Goal: Obtain resource: Download file/media

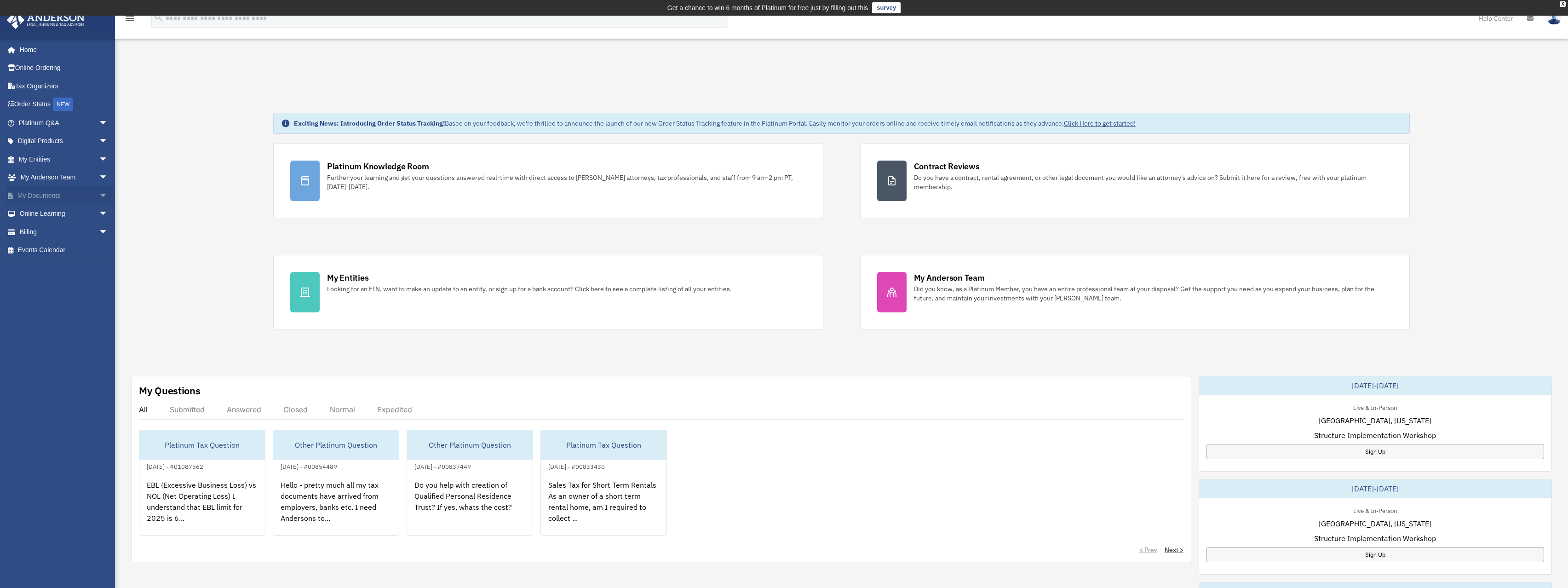
click at [99, 192] on span "arrow_drop_down" at bounding box center [108, 195] width 18 height 19
click at [40, 212] on link "Box" at bounding box center [67, 214] width 109 height 18
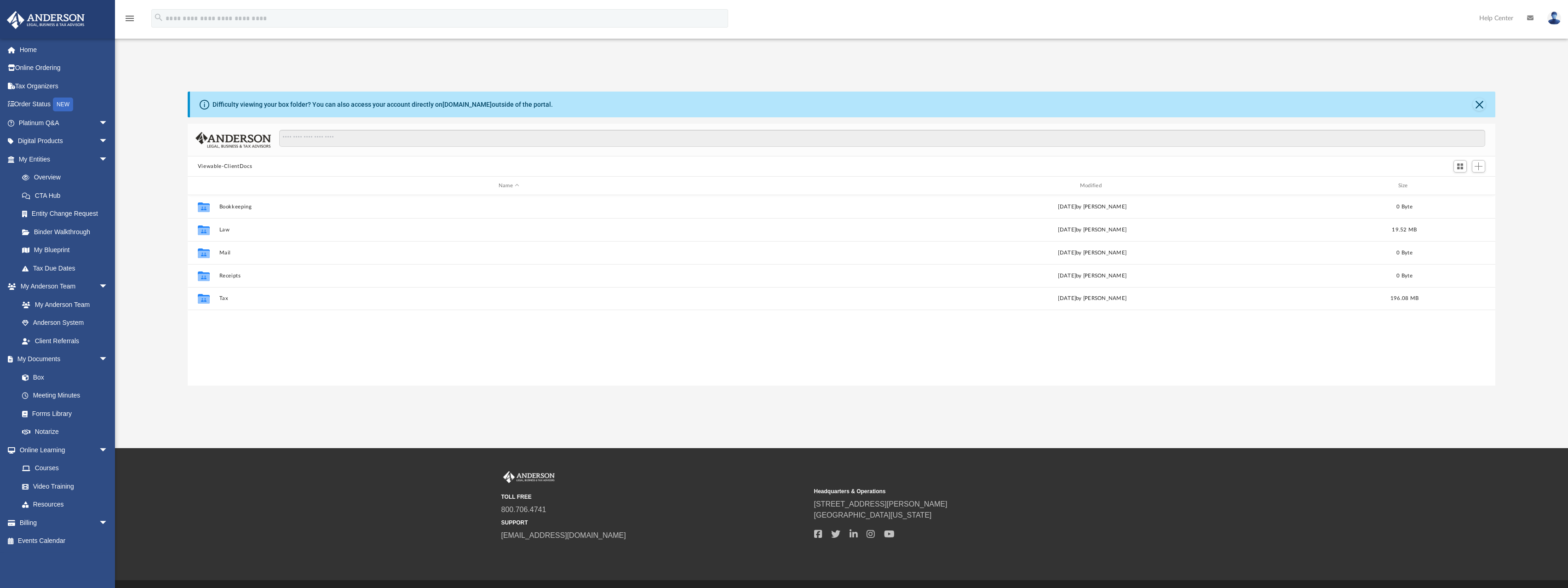
scroll to position [202, 1301]
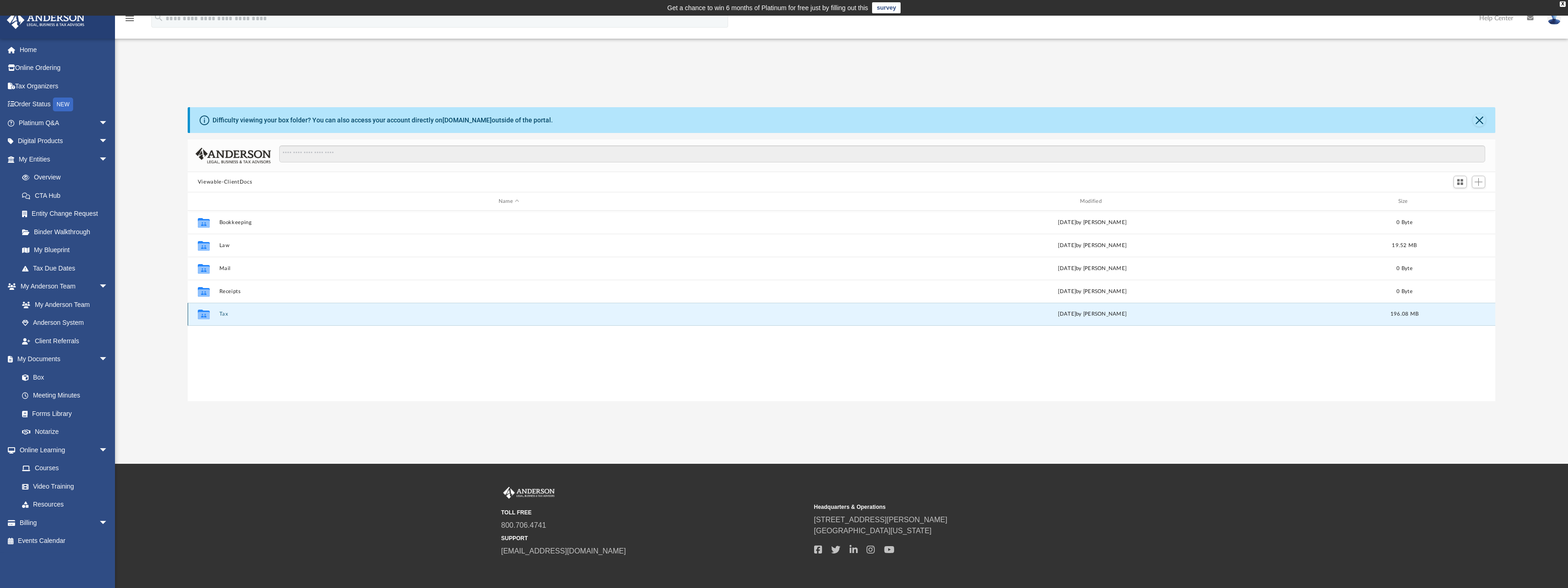
click at [225, 315] on button "Tax" at bounding box center [509, 314] width 579 height 6
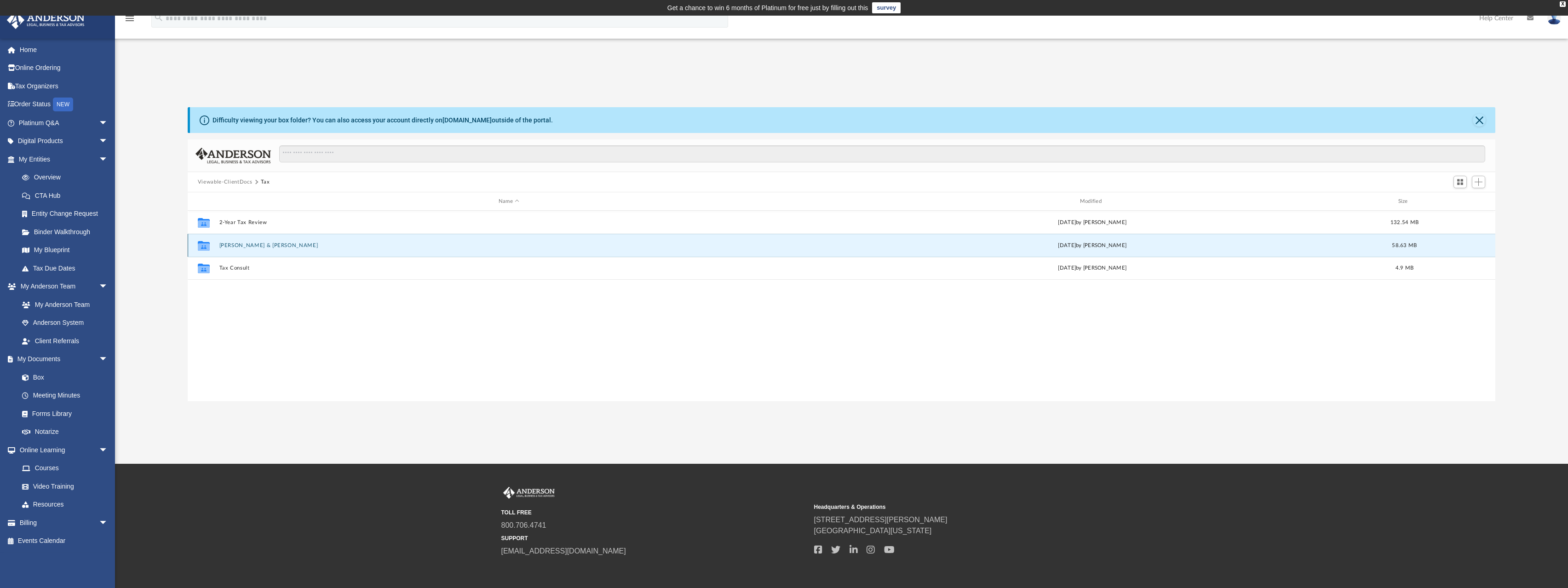
click at [261, 246] on button "Agarwal, Amit & Vandana" at bounding box center [509, 245] width 579 height 6
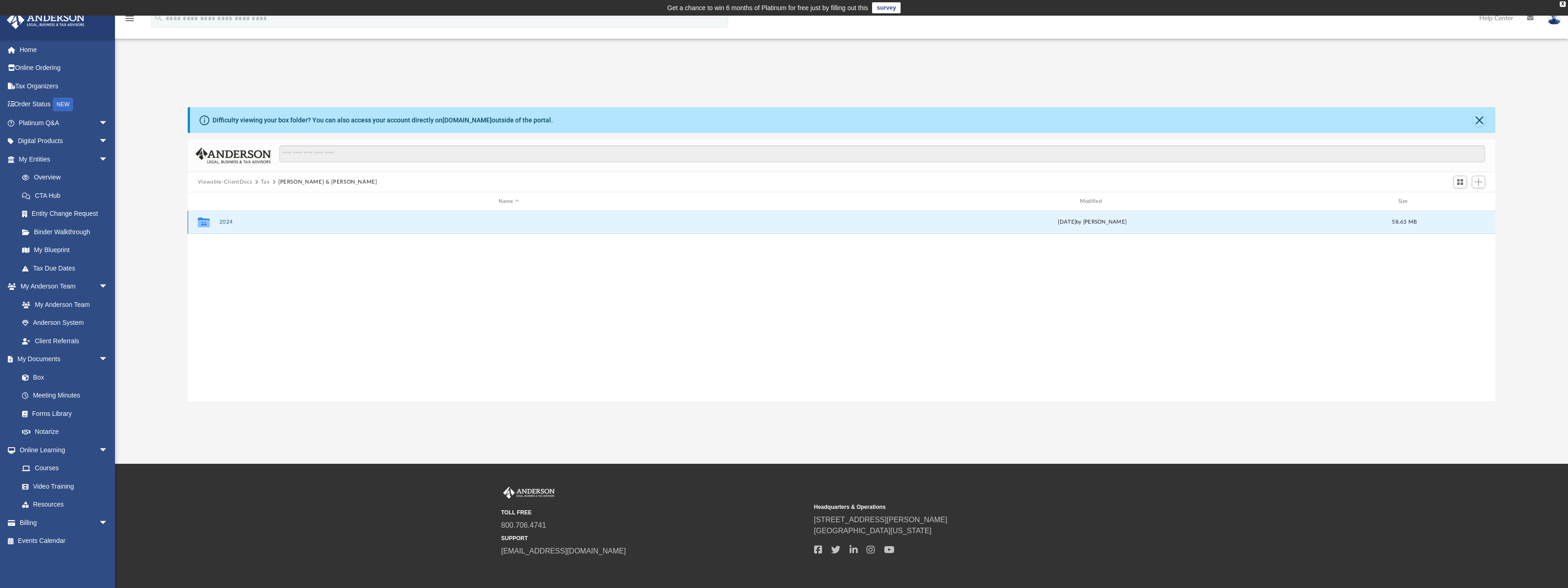
click at [225, 222] on button "2024" at bounding box center [509, 222] width 579 height 6
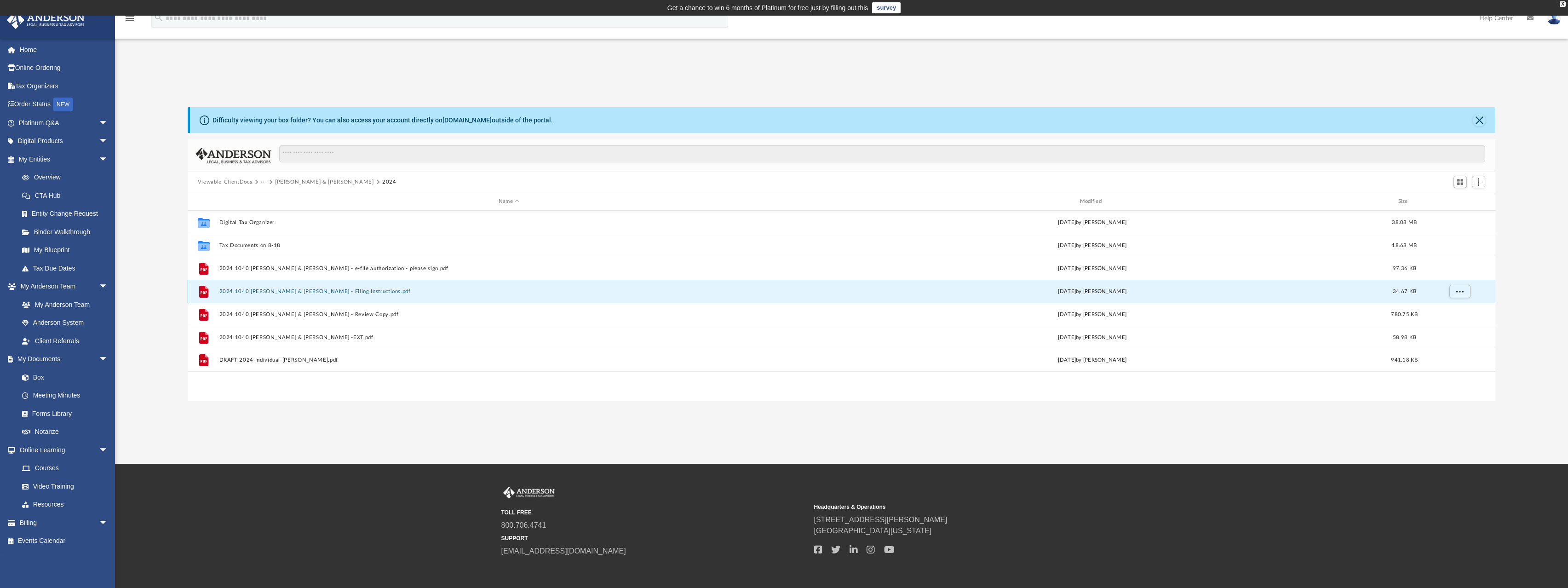
click at [327, 292] on button "2024 1040 Agarwal, Amit & Vandana - Filing Instructions.pdf" at bounding box center [509, 292] width 579 height 6
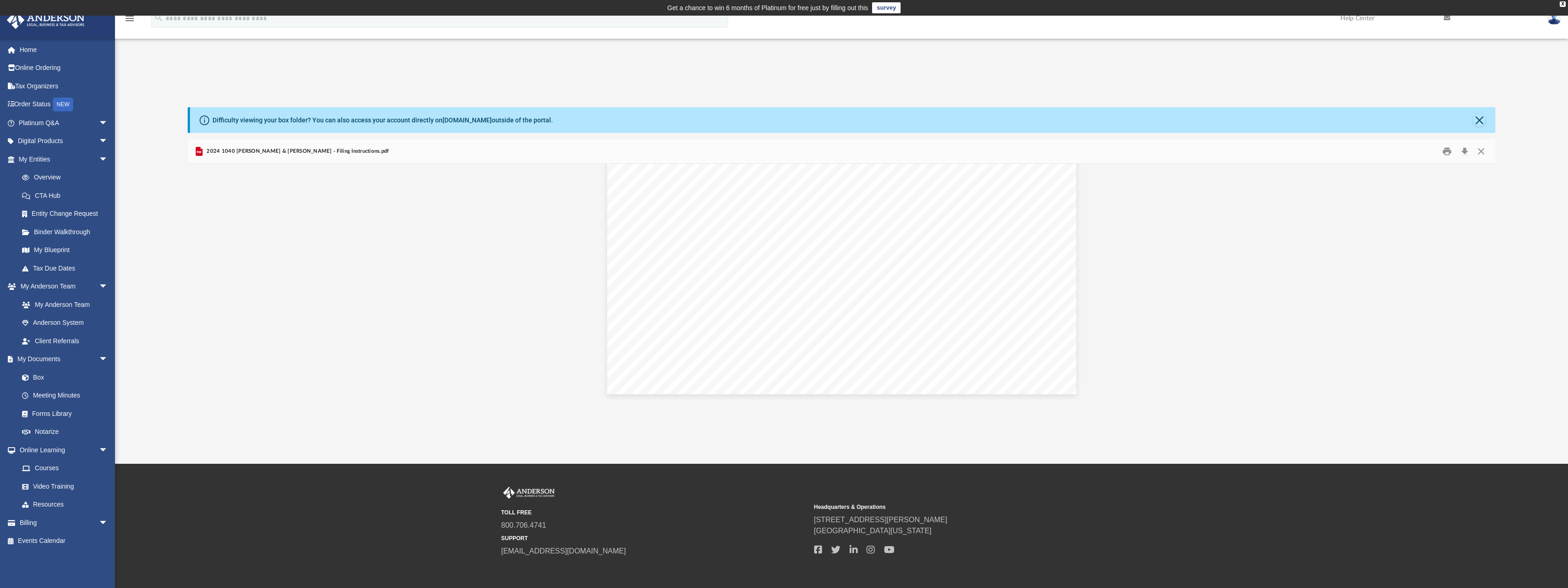
scroll to position [40, 0]
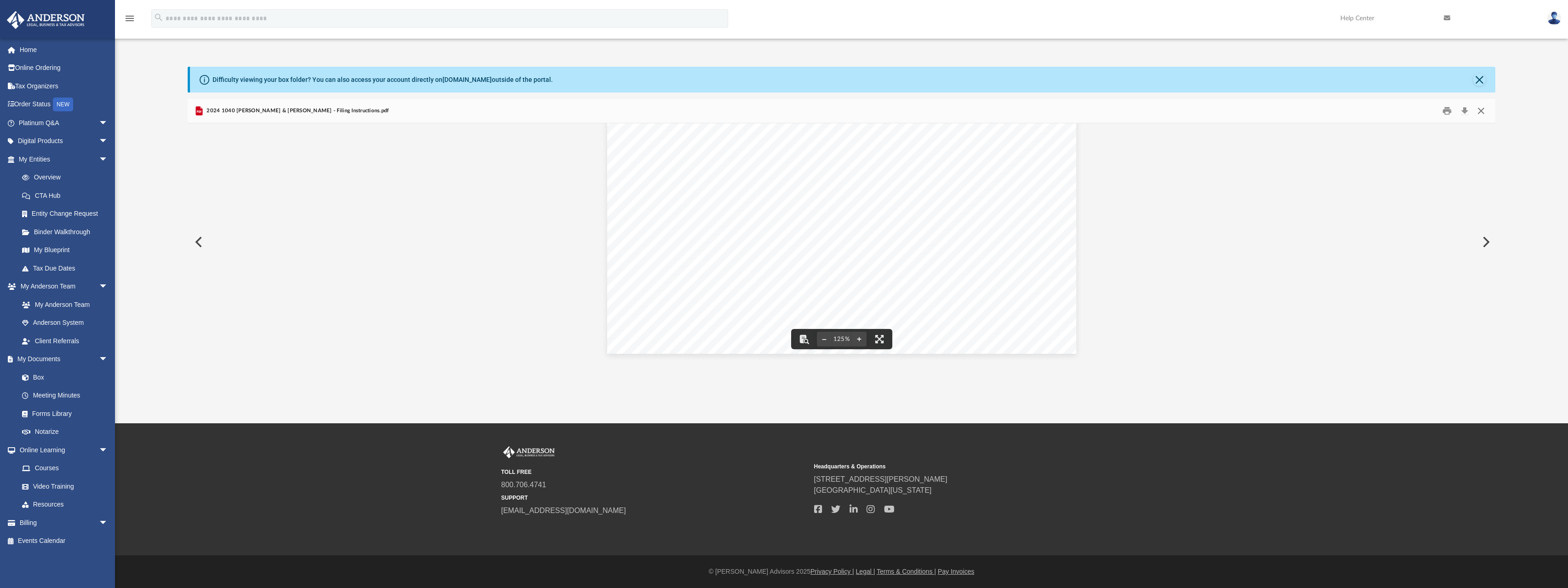
click at [1483, 107] on button "Close" at bounding box center [1481, 111] width 16 height 14
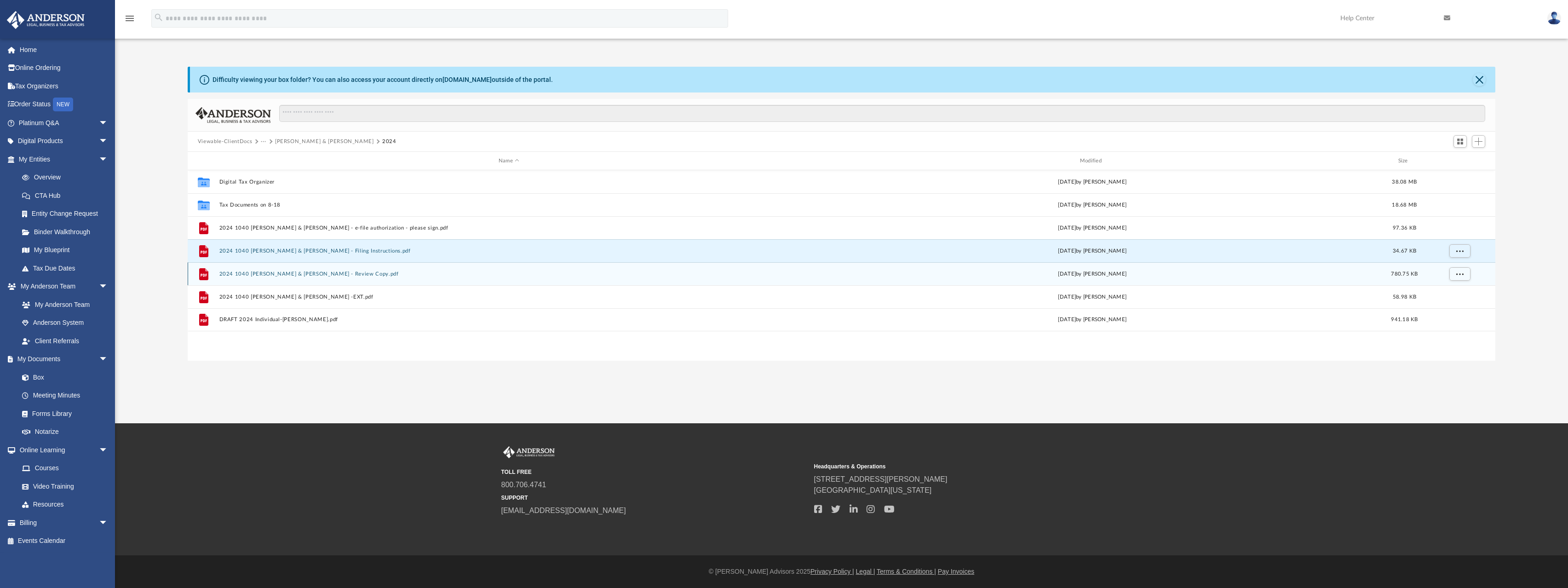
click at [317, 271] on button "2024 1040 Agarwal, Amit & Vandana - Review Copy.pdf" at bounding box center [509, 274] width 579 height 6
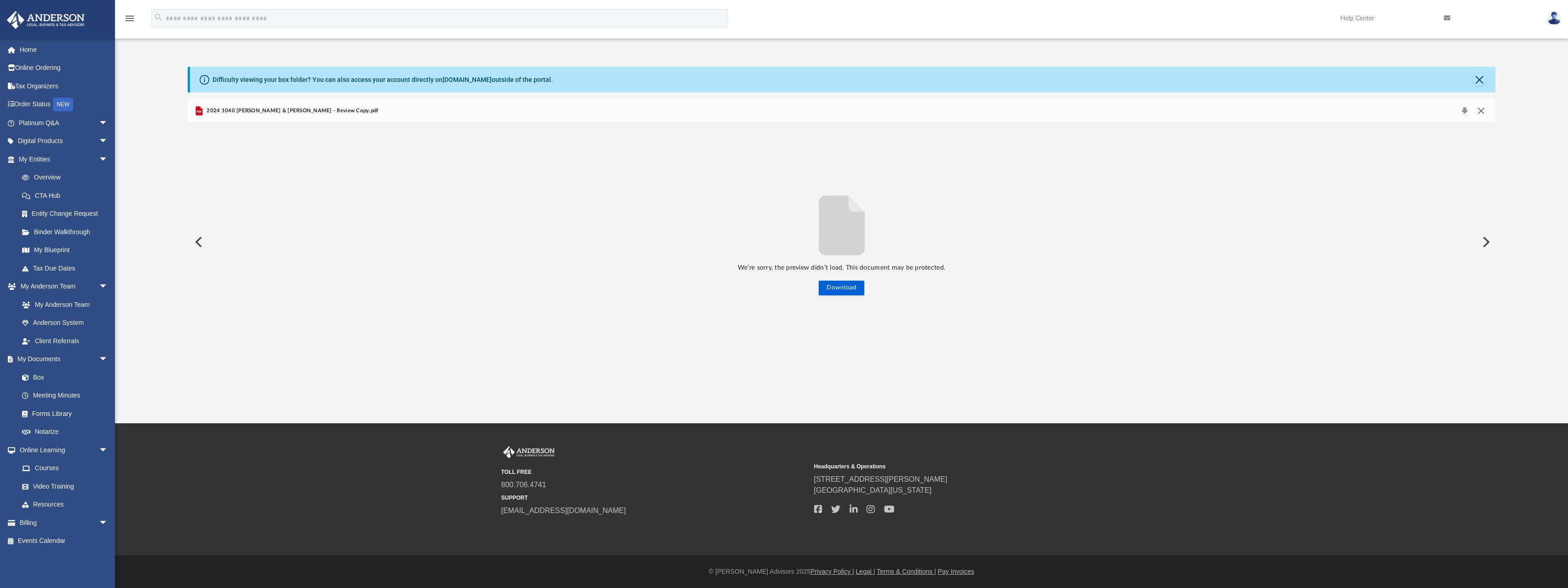
click at [1483, 112] on button "Close" at bounding box center [1481, 111] width 16 height 13
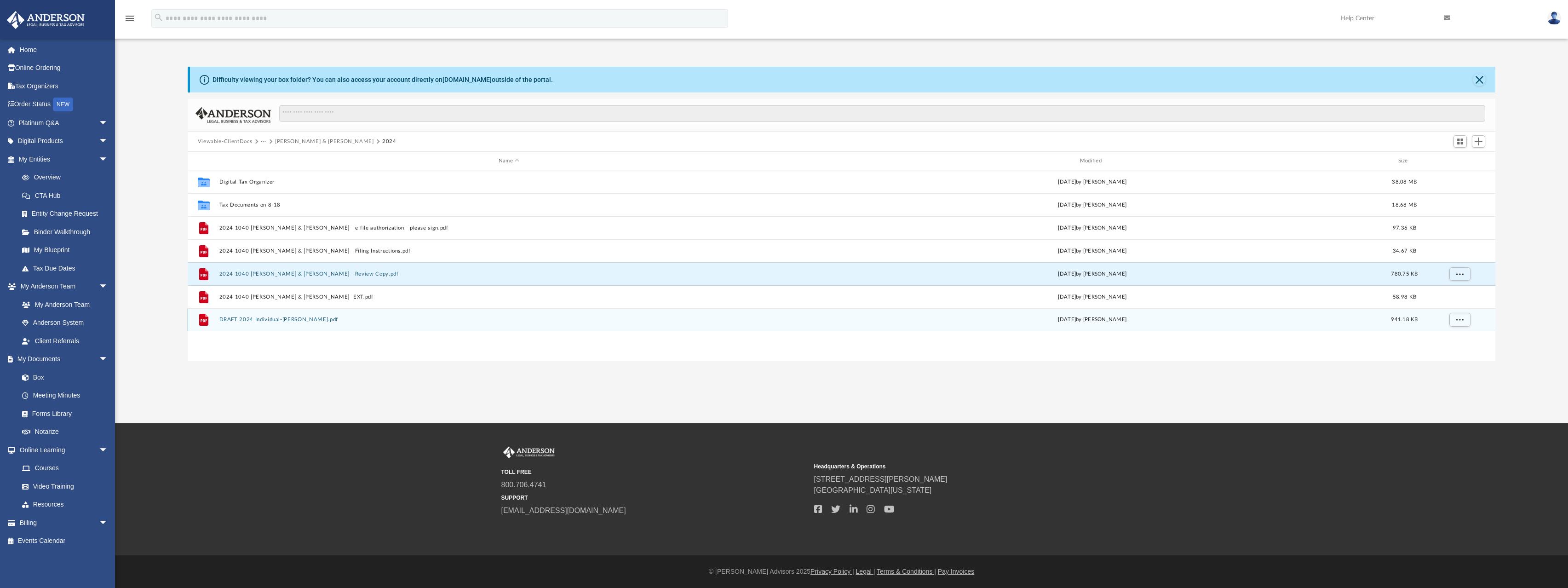
click at [272, 321] on button "DRAFT 2024 Individual-Agarwal, Amit.pdf" at bounding box center [509, 320] width 579 height 6
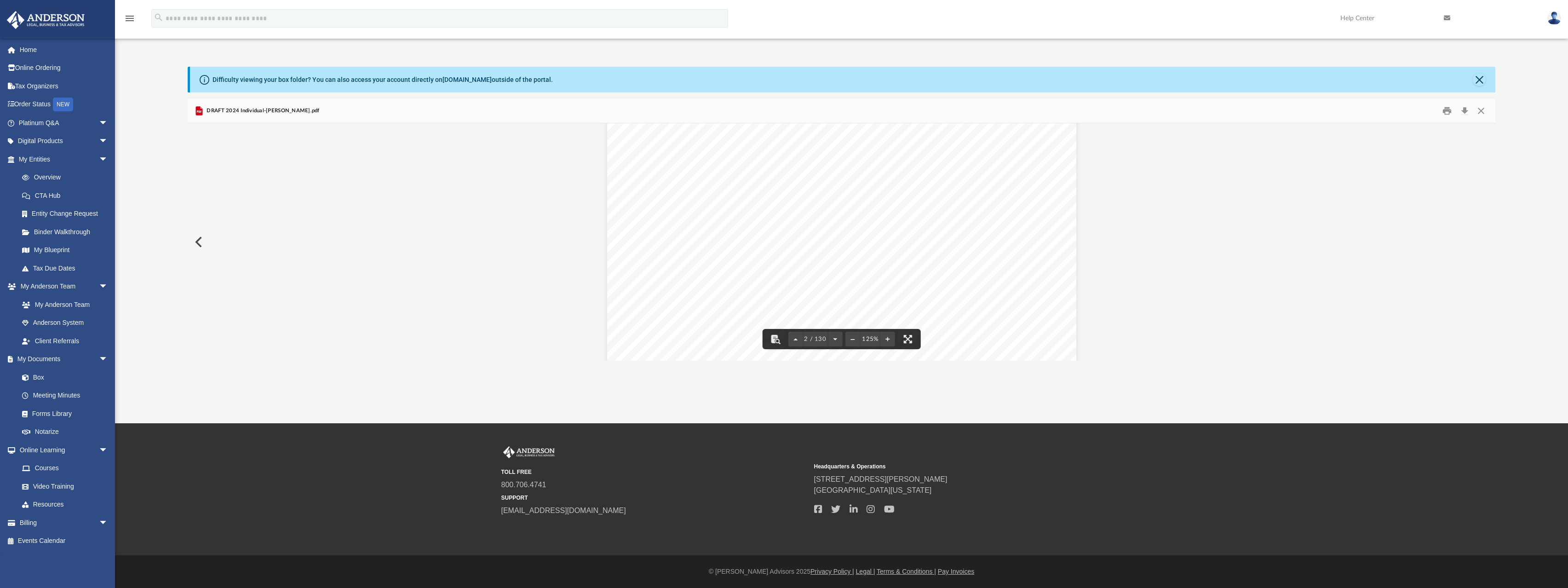
scroll to position [985, 0]
click at [44, 374] on link "Box" at bounding box center [67, 377] width 109 height 18
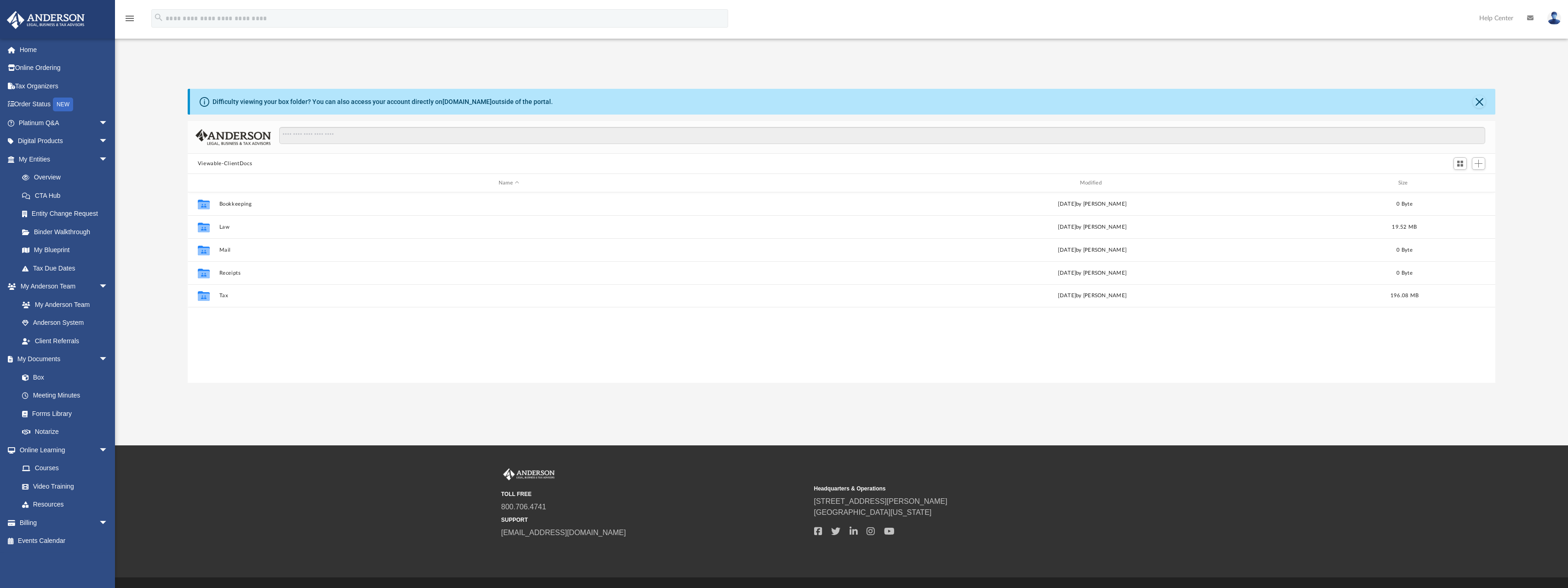
scroll to position [202, 1301]
